Goal: Task Accomplishment & Management: Manage account settings

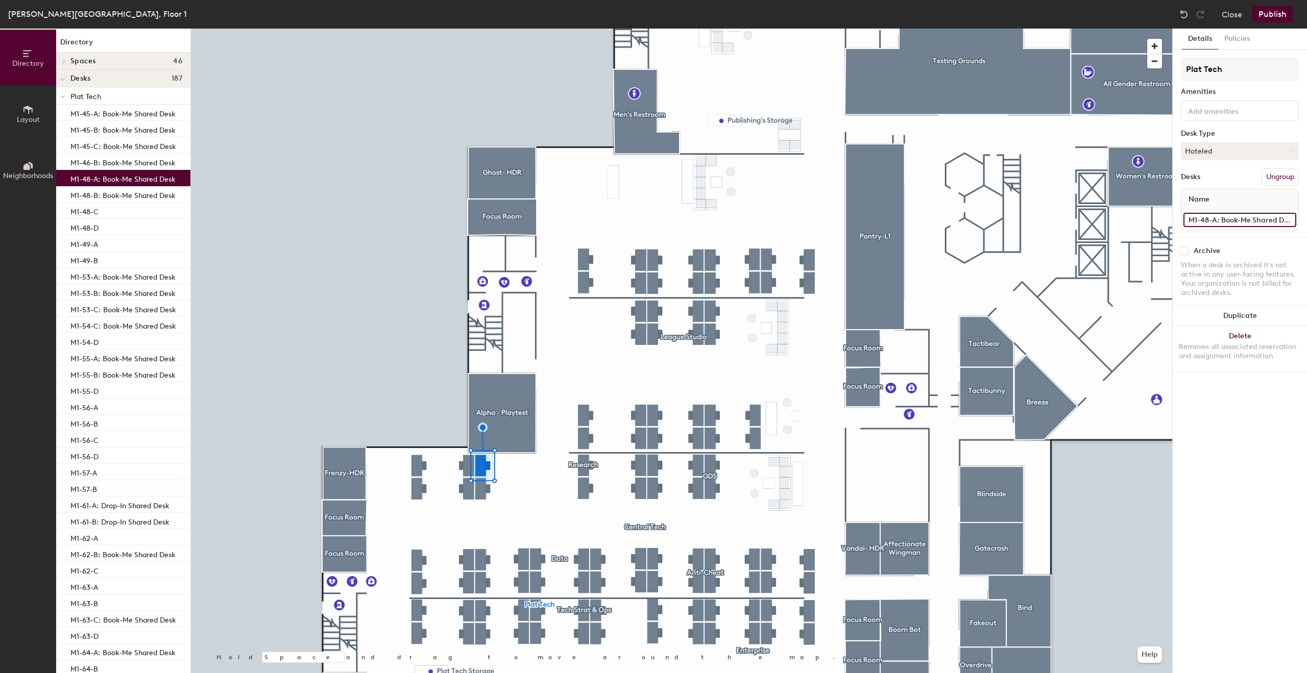
click at [1229, 223] on input "M1-48-A: Book-Me Shared Desk" at bounding box center [1239, 220] width 113 height 14
click at [1218, 222] on input "M1-48-A: Book-Me Shared Desk" at bounding box center [1239, 220] width 113 height 14
drag, startPoint x: 1217, startPoint y: 222, endPoint x: 1306, endPoint y: 217, distance: 89.5
click at [1306, 217] on div "Details Policies Plat Tech Amenities Desk Type Hoteled Desks Ungroup Name M1-48…" at bounding box center [1240, 351] width 134 height 645
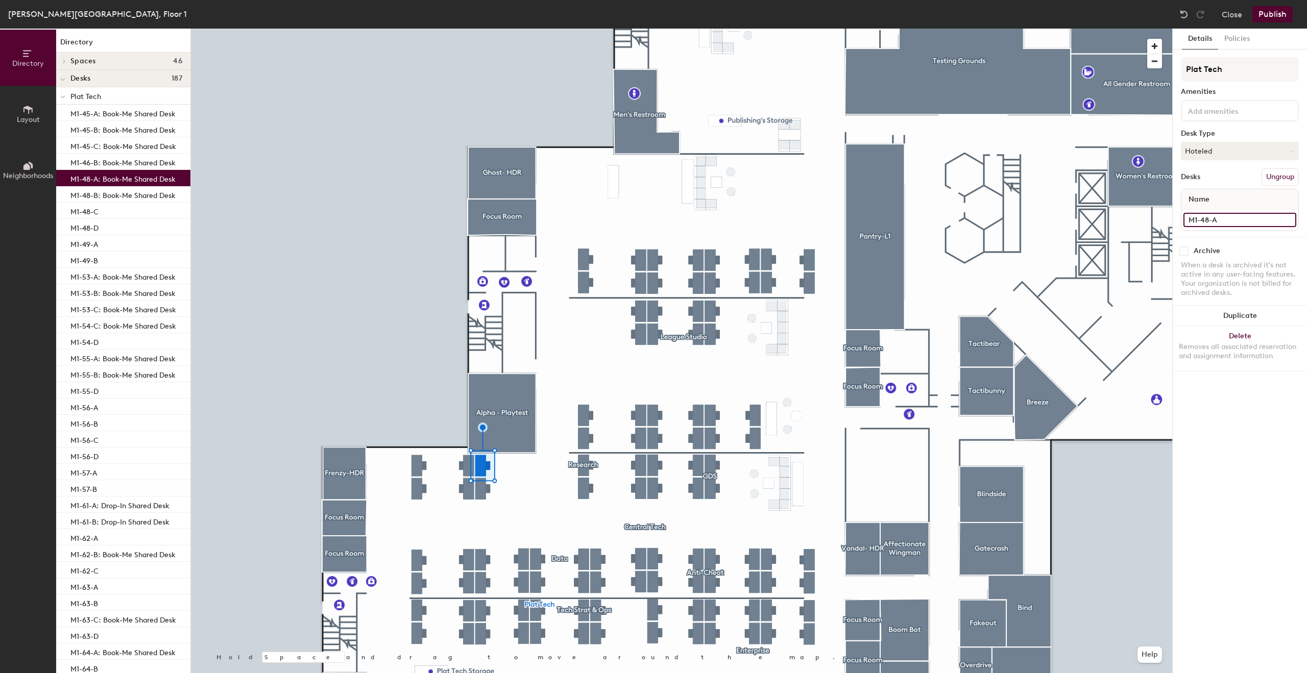
scroll to position [0, 0]
type input "M1-48-A"
click at [1259, 154] on button "Hoteled" at bounding box center [1240, 151] width 118 height 18
click at [1212, 182] on div "Assigned" at bounding box center [1232, 182] width 102 height 15
click at [1283, 19] on button "Publish" at bounding box center [1272, 14] width 40 height 16
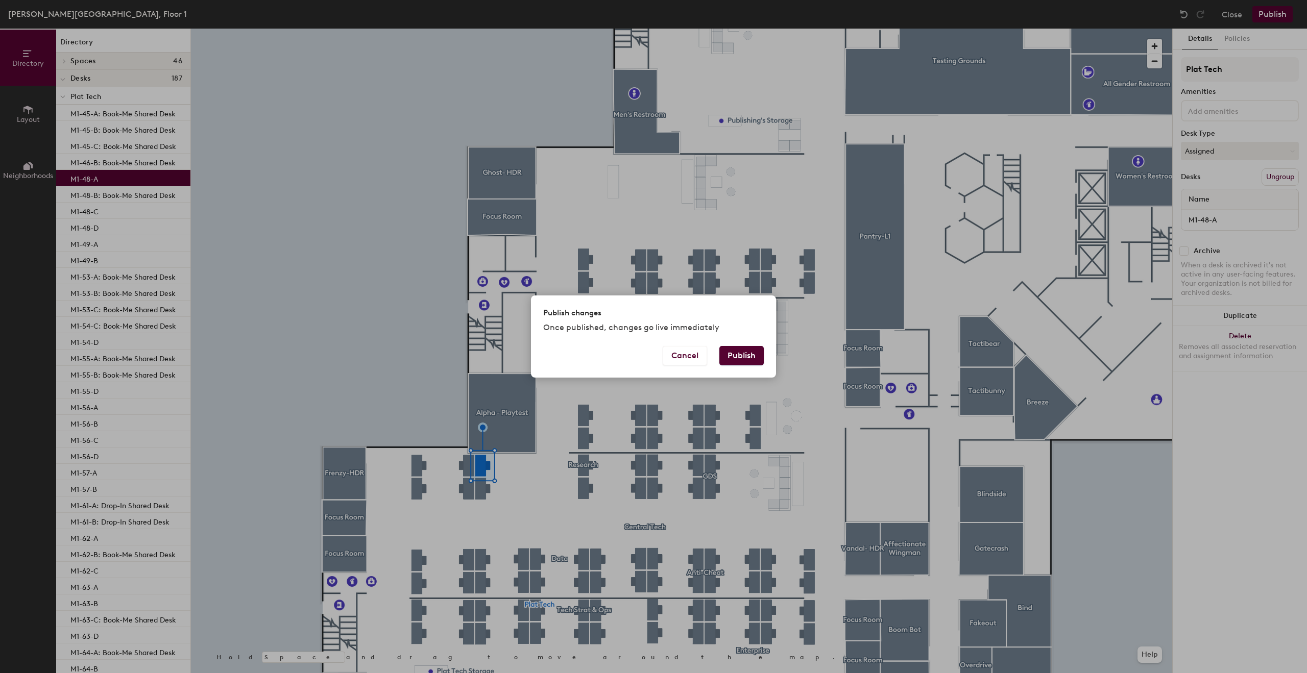
click at [730, 356] on button "Publish" at bounding box center [741, 355] width 44 height 19
